Goal: Task Accomplishment & Management: Complete application form

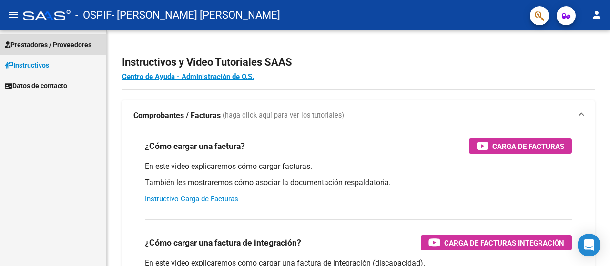
click at [29, 43] on span "Prestadores / Proveedores" at bounding box center [48, 45] width 87 height 10
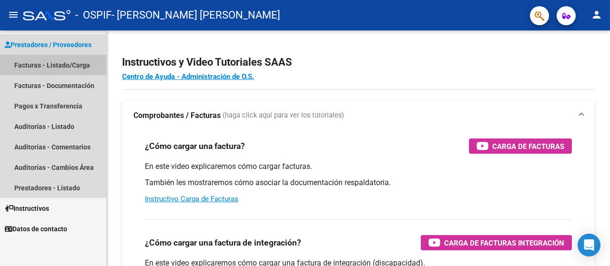
click at [24, 66] on link "Facturas - Listado/Carga" at bounding box center [53, 65] width 106 height 20
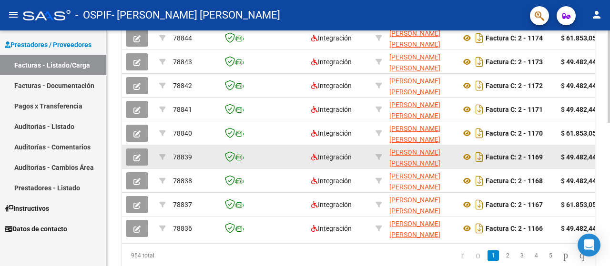
scroll to position [367, 0]
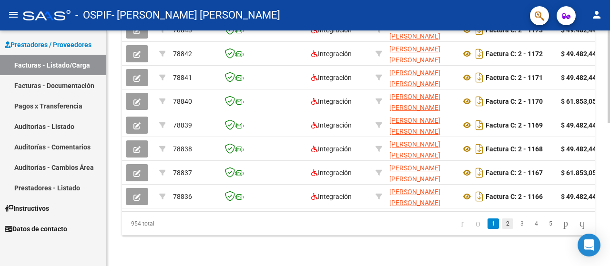
click at [501, 226] on link "2" at bounding box center [506, 224] width 11 height 10
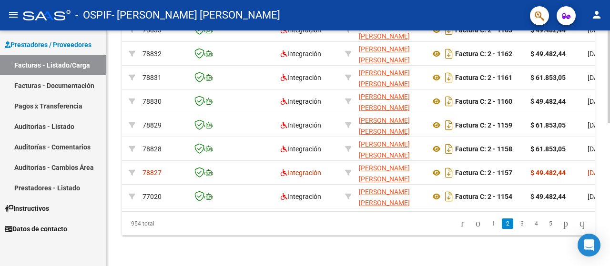
scroll to position [0, 0]
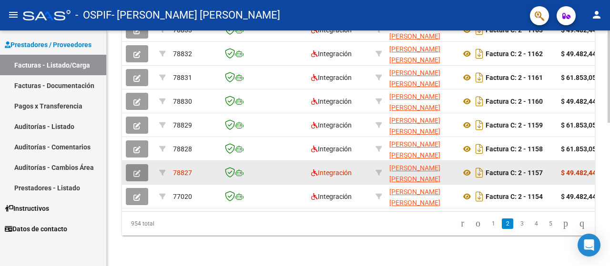
click at [134, 170] on icon "button" at bounding box center [136, 173] width 7 height 7
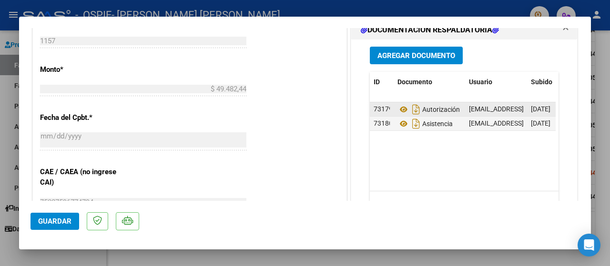
scroll to position [476, 0]
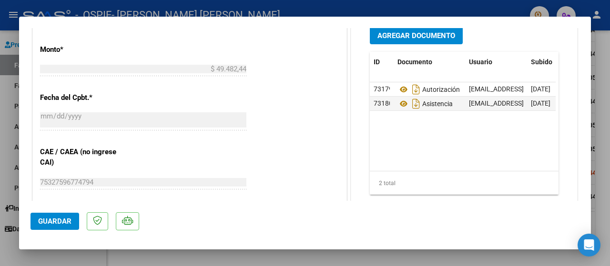
click at [398, 34] on span "Agregar Documento" at bounding box center [416, 35] width 78 height 9
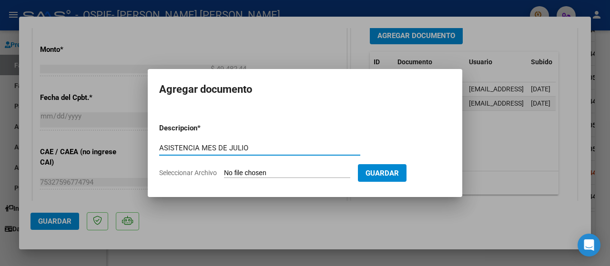
type input "ASISTENCIA MES DE JULIO"
click at [197, 173] on span "Seleccionar Archivo" at bounding box center [188, 173] width 58 height 8
click at [224, 173] on input "Seleccionar Archivo" at bounding box center [287, 173] width 126 height 9
type input "C:\fakepath\ASISTENCIA [PERSON_NAME].jpeg"
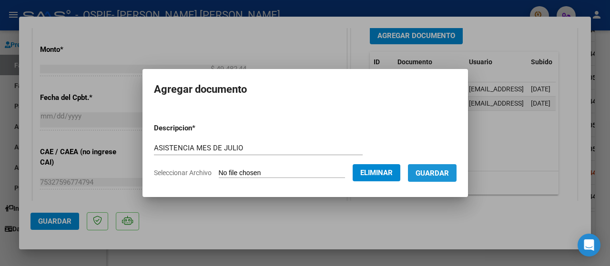
click at [439, 178] on button "Guardar" at bounding box center [432, 173] width 49 height 18
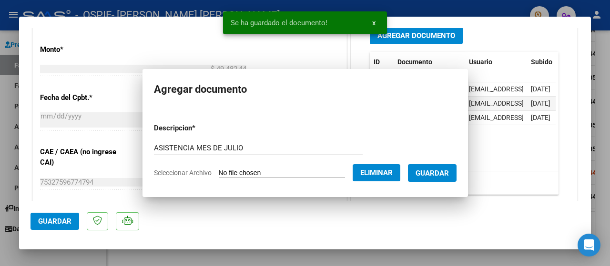
scroll to position [473, 0]
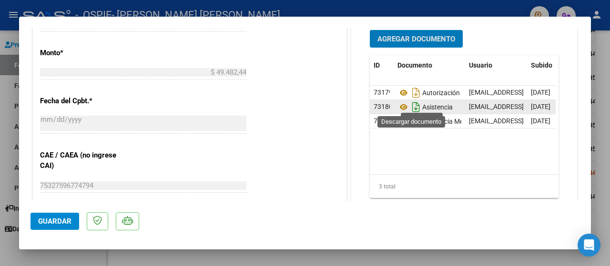
click at [412, 106] on icon "Descargar documento" at bounding box center [416, 107] width 12 height 15
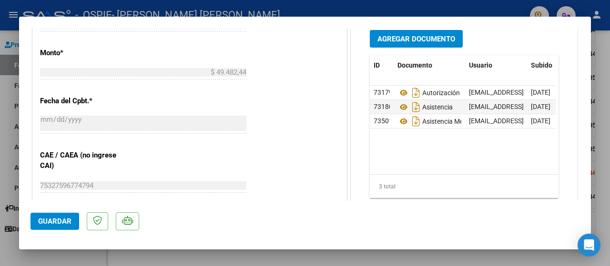
drag, startPoint x: 385, startPoint y: 103, endPoint x: 317, endPoint y: 141, distance: 77.8
click at [317, 141] on div "CUIT * 27-21707180-7 Ingresar CUIT ANALISIS PRESTADOR [PERSON_NAME] [PERSON_NAM…" at bounding box center [189, 19] width 313 height 723
drag, startPoint x: 401, startPoint y: 105, endPoint x: 290, endPoint y: 140, distance: 117.2
click at [290, 140] on div "CUIT * 27-21707180-7 Ingresar CUIT ANALISIS PRESTADOR [PERSON_NAME] [PERSON_NAM…" at bounding box center [189, 19] width 313 height 723
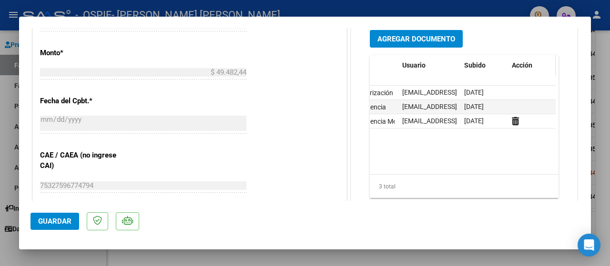
click at [522, 63] on span "Acción" at bounding box center [521, 65] width 20 height 8
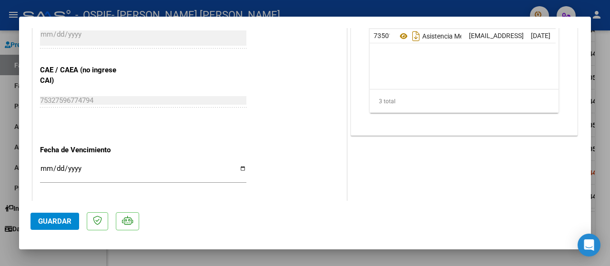
scroll to position [653, 0]
